Goal: Transaction & Acquisition: Purchase product/service

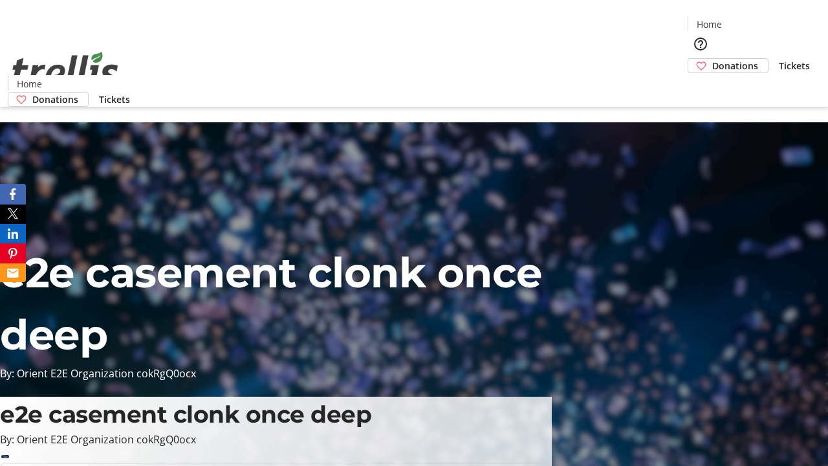
click at [712, 59] on span "Donations" at bounding box center [735, 66] width 46 height 14
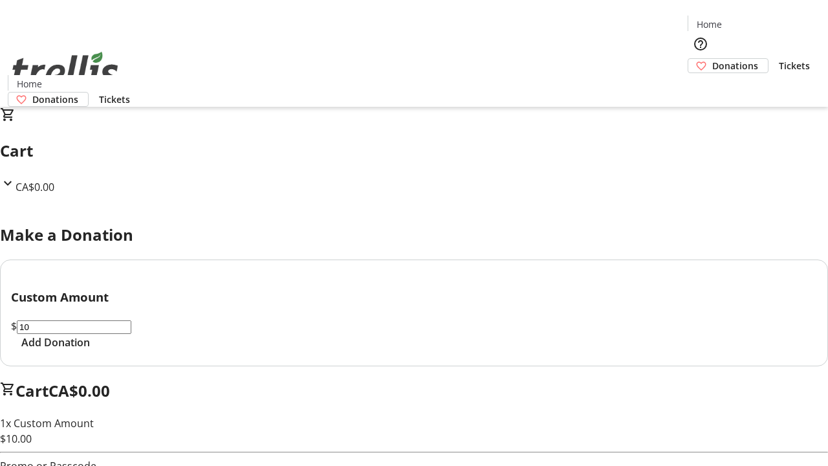
select select "CA"
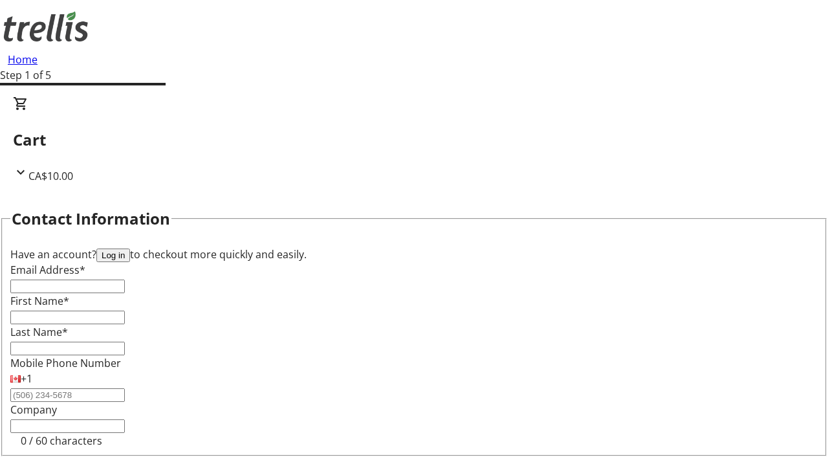
click at [130, 248] on button "Log in" at bounding box center [113, 255] width 34 height 14
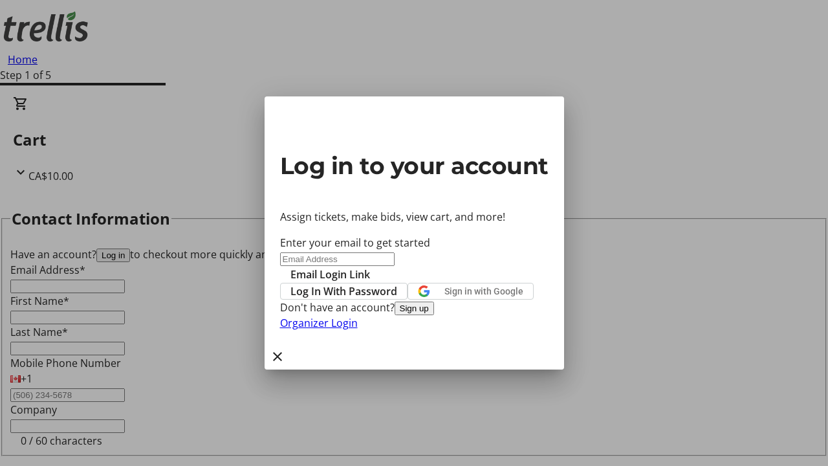
click at [397, 283] on span "Log In With Password" at bounding box center [343, 291] width 107 height 16
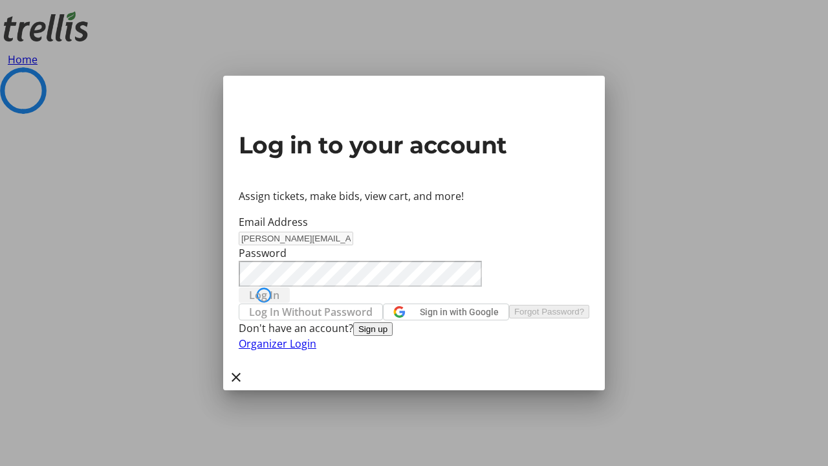
select select "CA"
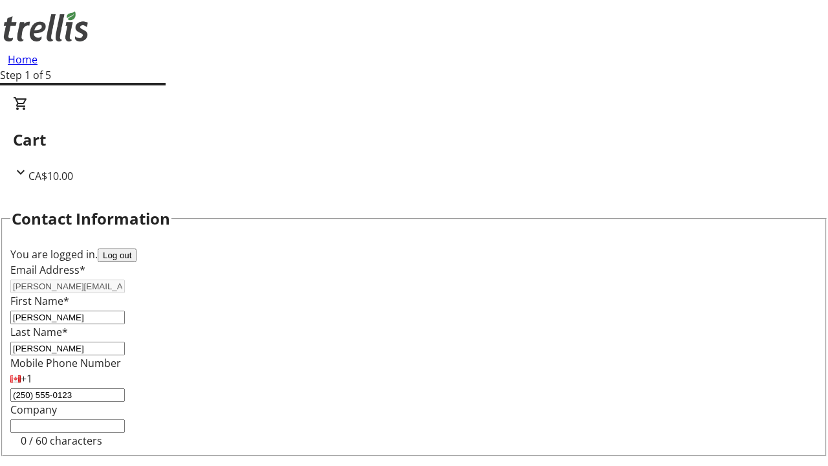
type input "[STREET_ADDRESS][PERSON_NAME]"
type input "Kelowna"
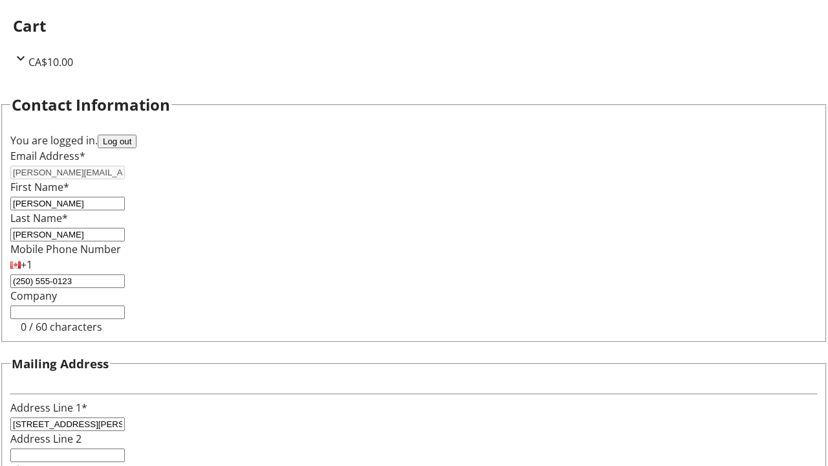
select select "CA"
